Goal: Task Accomplishment & Management: Use online tool/utility

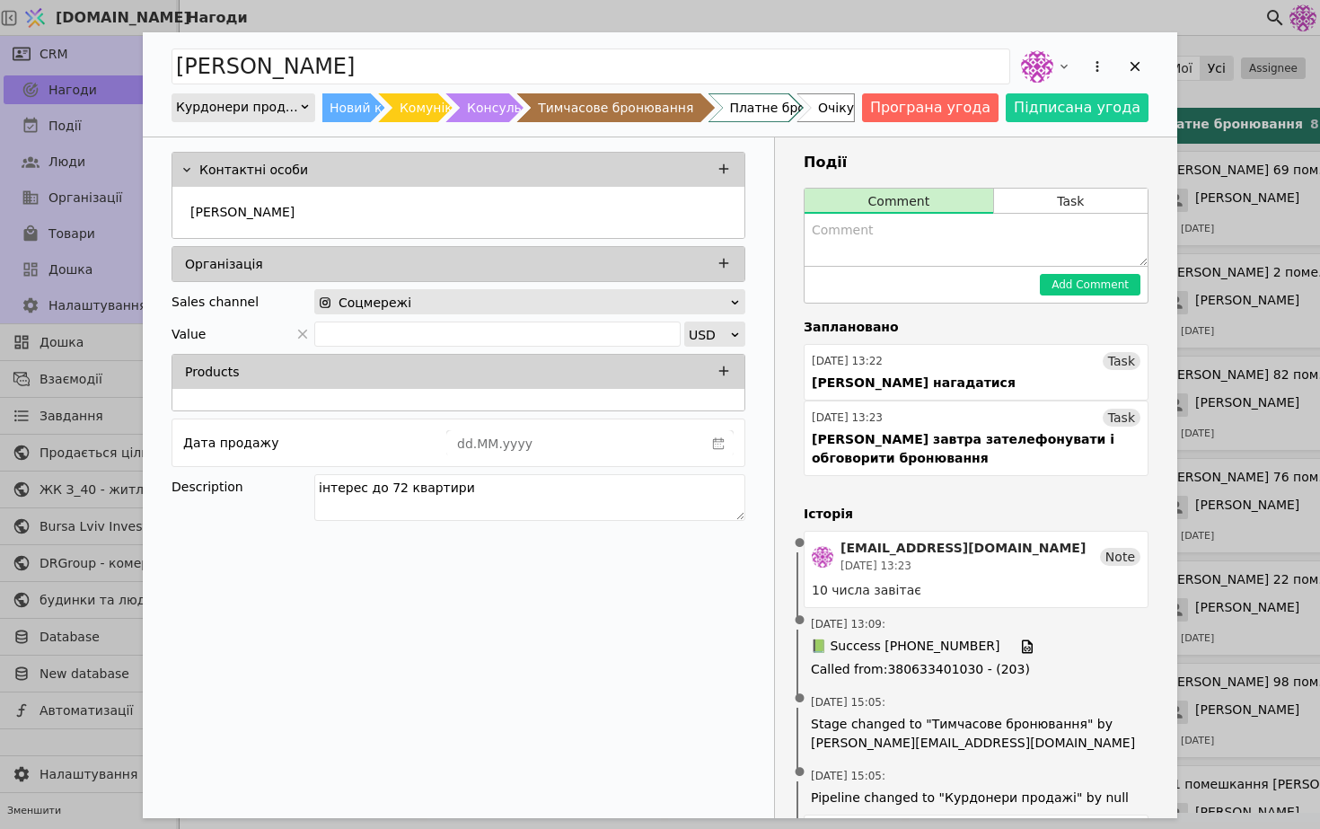
scroll to position [0, 121]
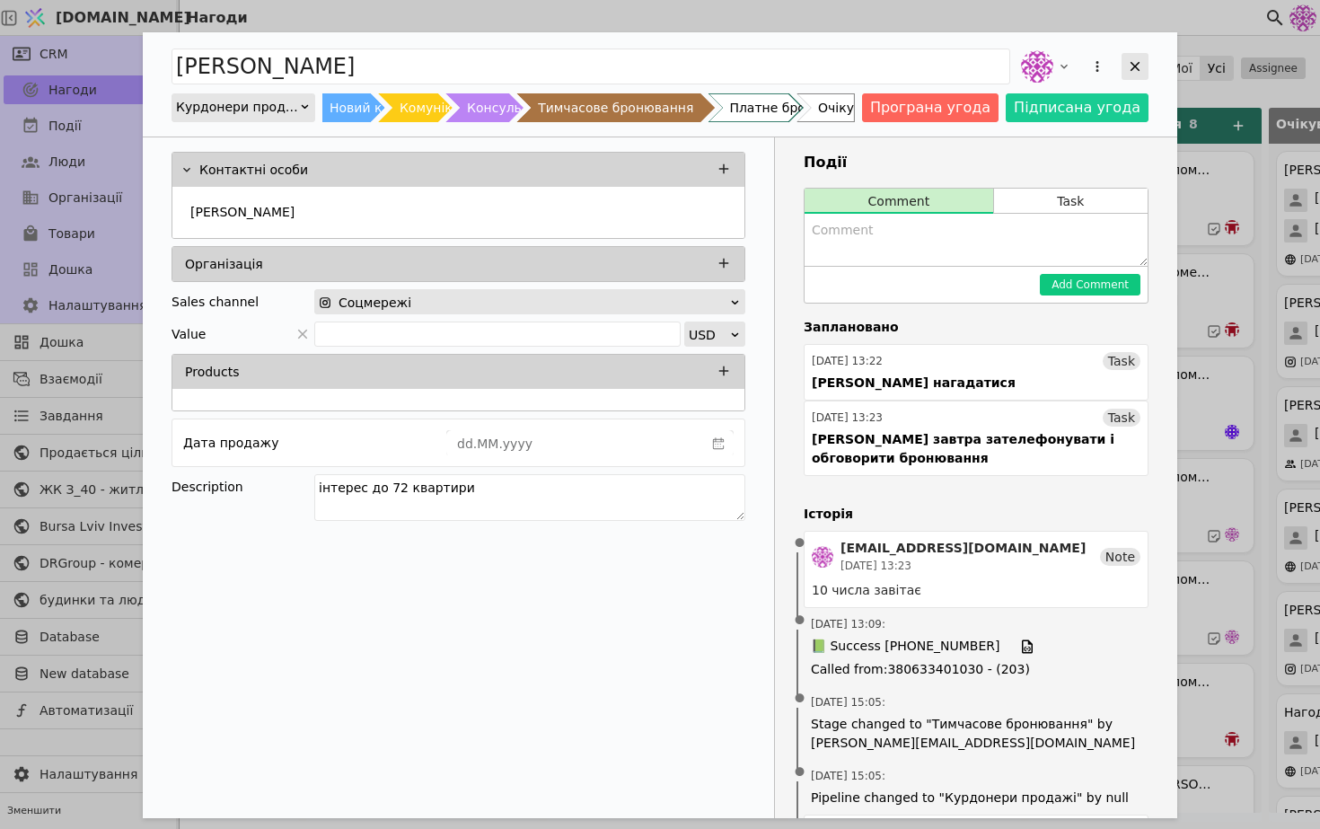
click at [1133, 60] on icon "Add Opportunity" at bounding box center [1135, 66] width 16 height 16
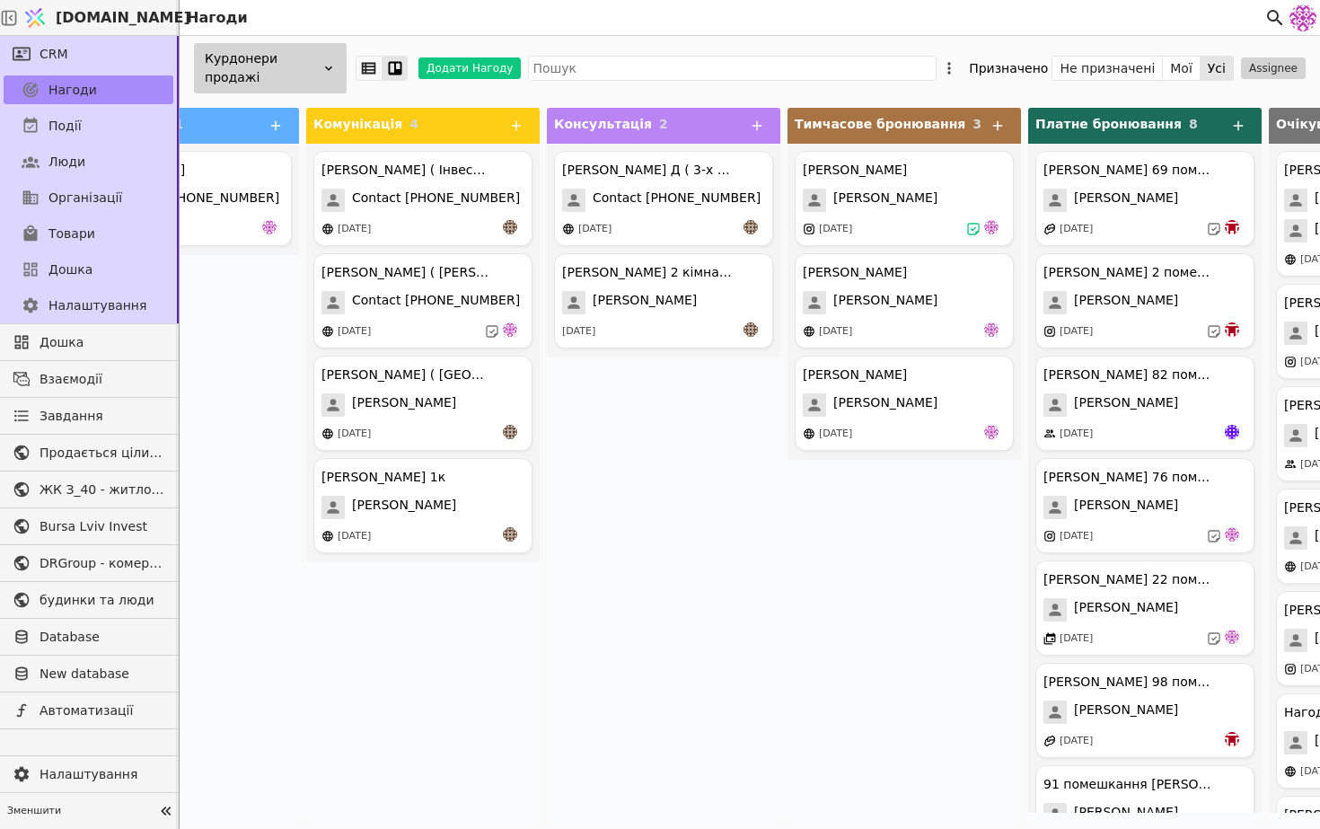
click at [308, 70] on div "Курдонери продажі" at bounding box center [270, 68] width 153 height 50
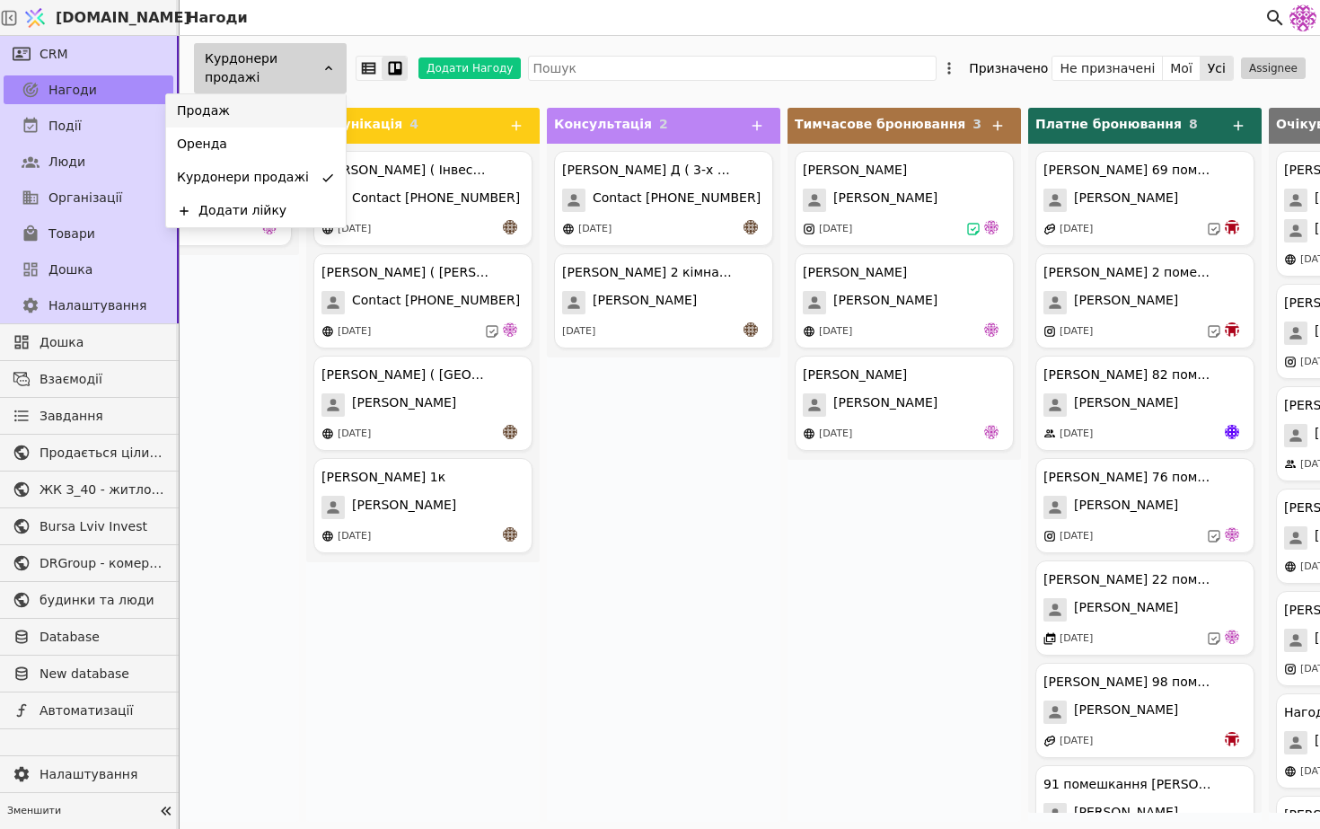
click at [288, 122] on div "Продаж" at bounding box center [256, 110] width 180 height 33
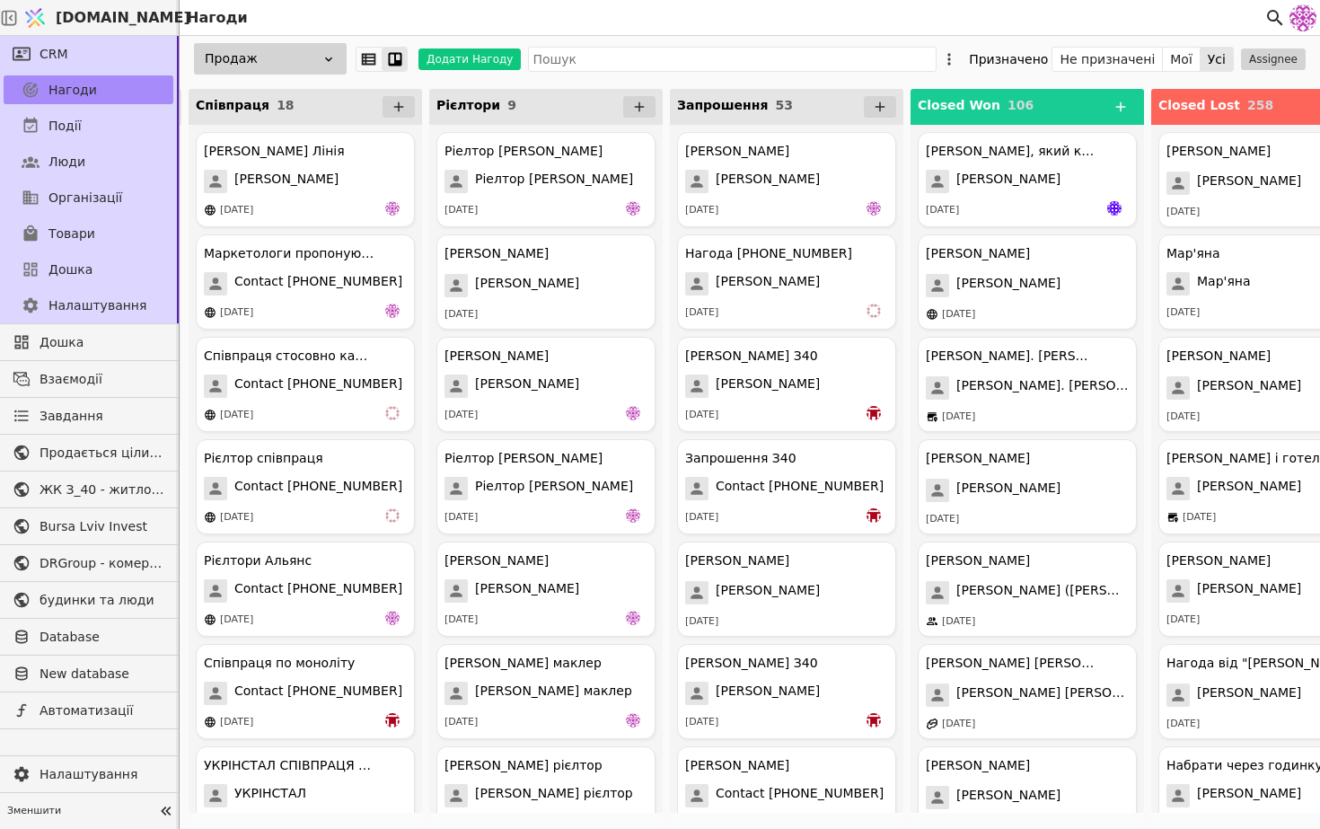
scroll to position [0, 1515]
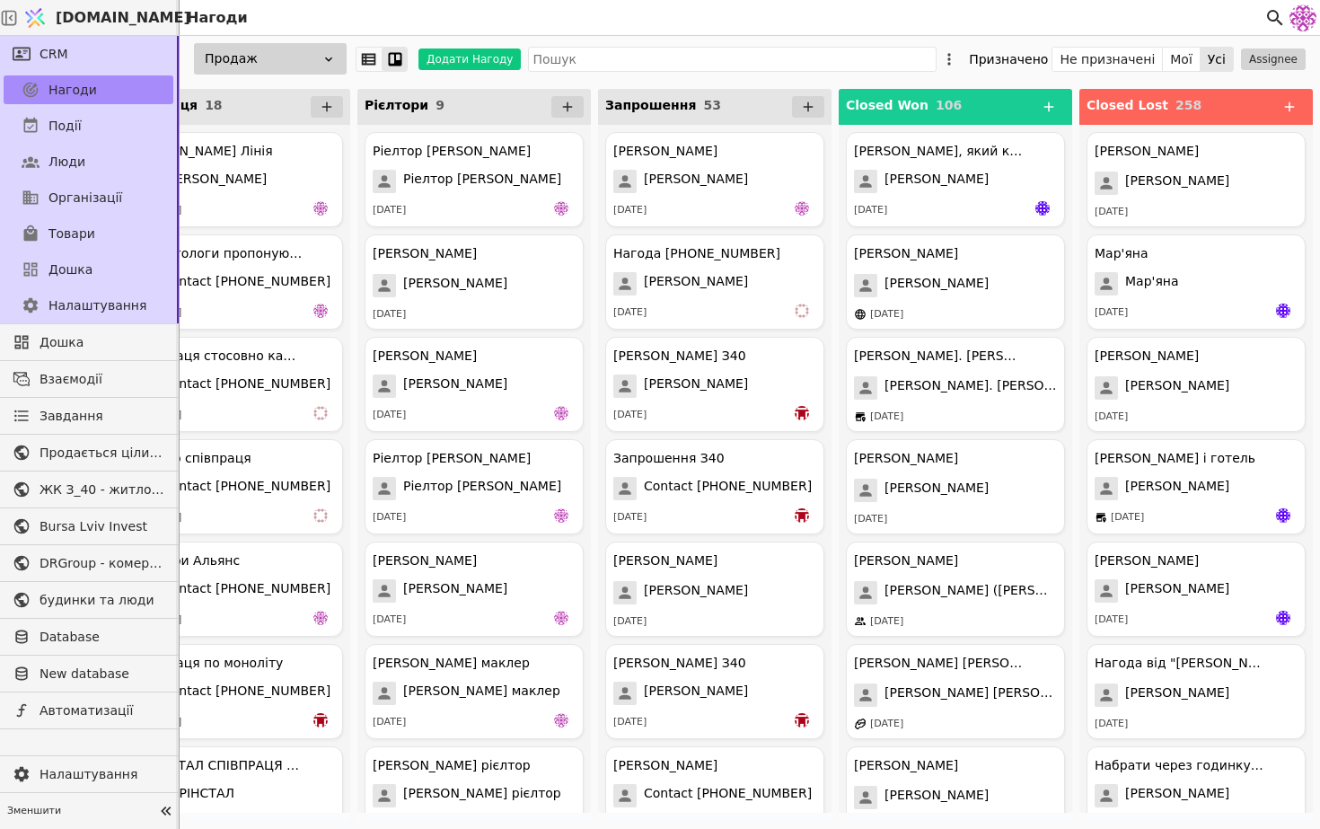
click at [314, 63] on div "Продаж" at bounding box center [270, 58] width 153 height 31
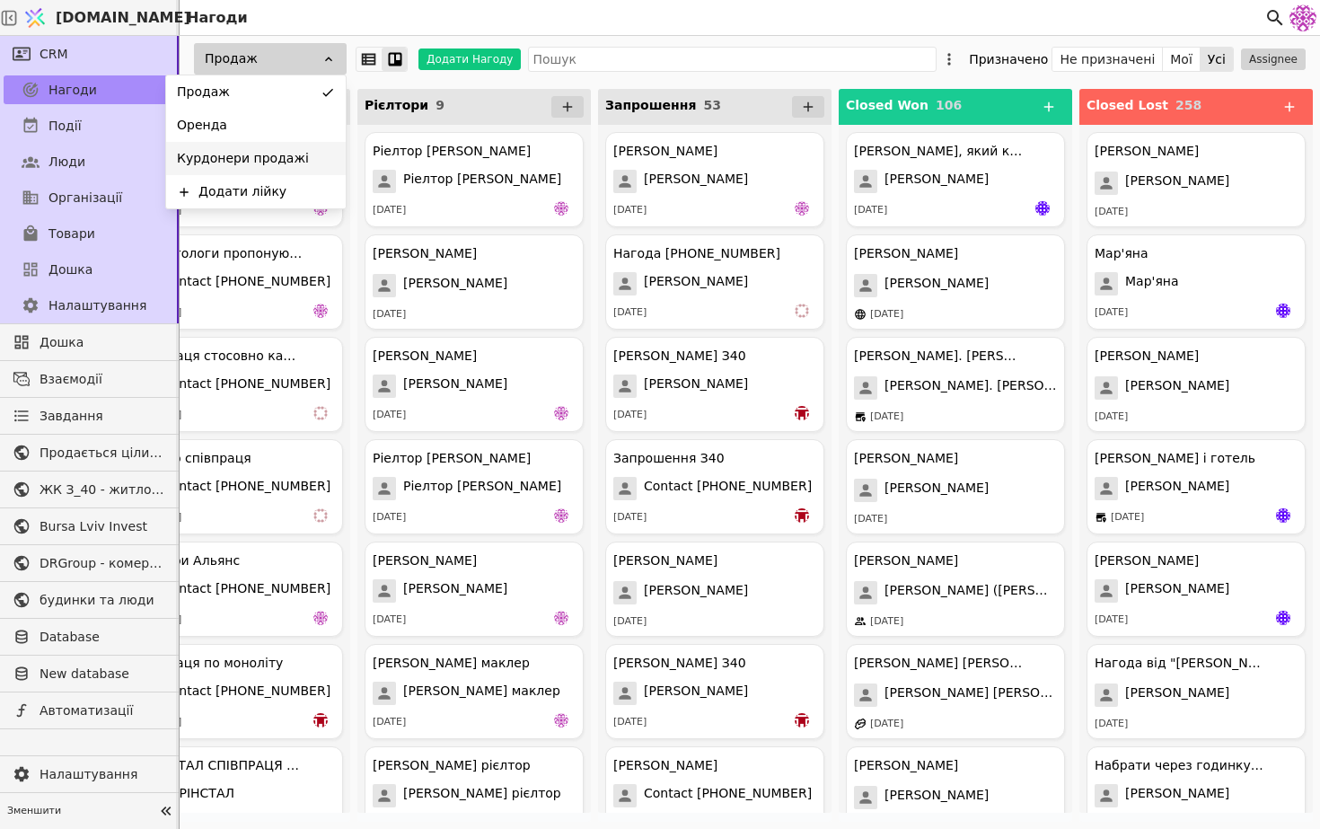
click at [277, 154] on span "Курдонери продажі" at bounding box center [243, 158] width 132 height 19
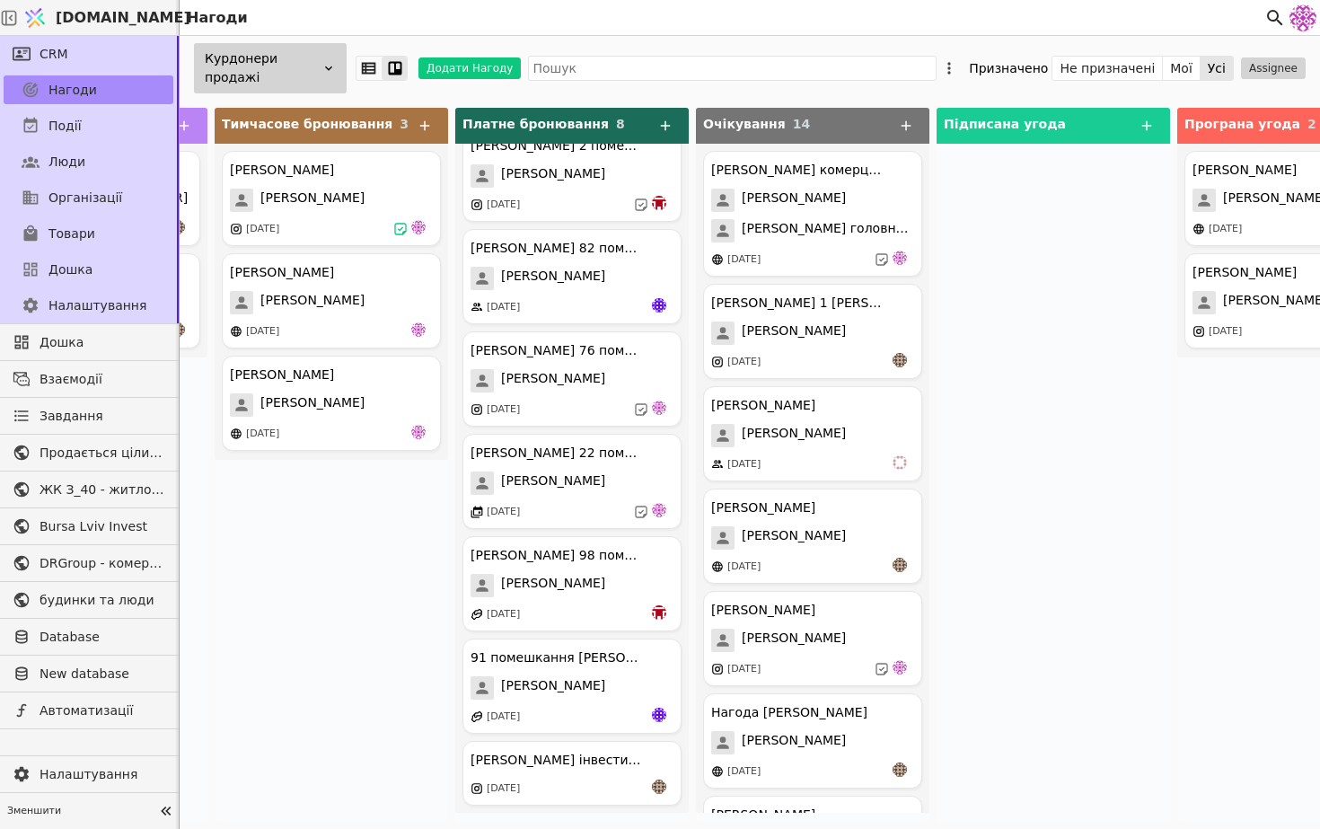
scroll to position [0, 792]
